Goal: Task Accomplishment & Management: Manage account settings

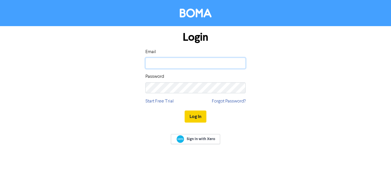
type input "[DOMAIN_NAME][EMAIL_ADDRESS][DOMAIN_NAME]"
click at [190, 117] on button "Log In" at bounding box center [196, 116] width 22 height 12
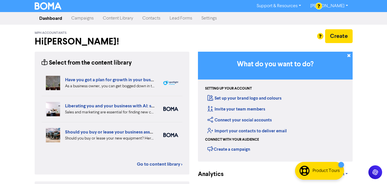
click at [153, 16] on link "Contacts" at bounding box center [151, 18] width 27 height 11
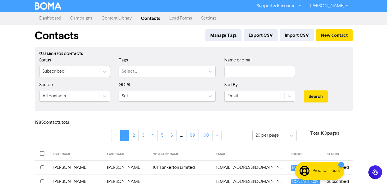
click at [339, 5] on link "[PERSON_NAME]" at bounding box center [329, 5] width 47 height 9
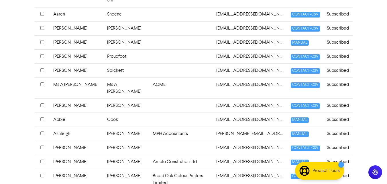
scroll to position [280, 0]
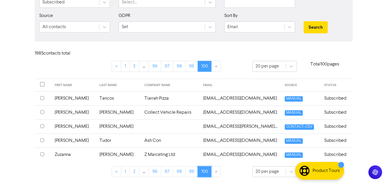
scroll to position [0, 0]
